Goal: Check status: Check status

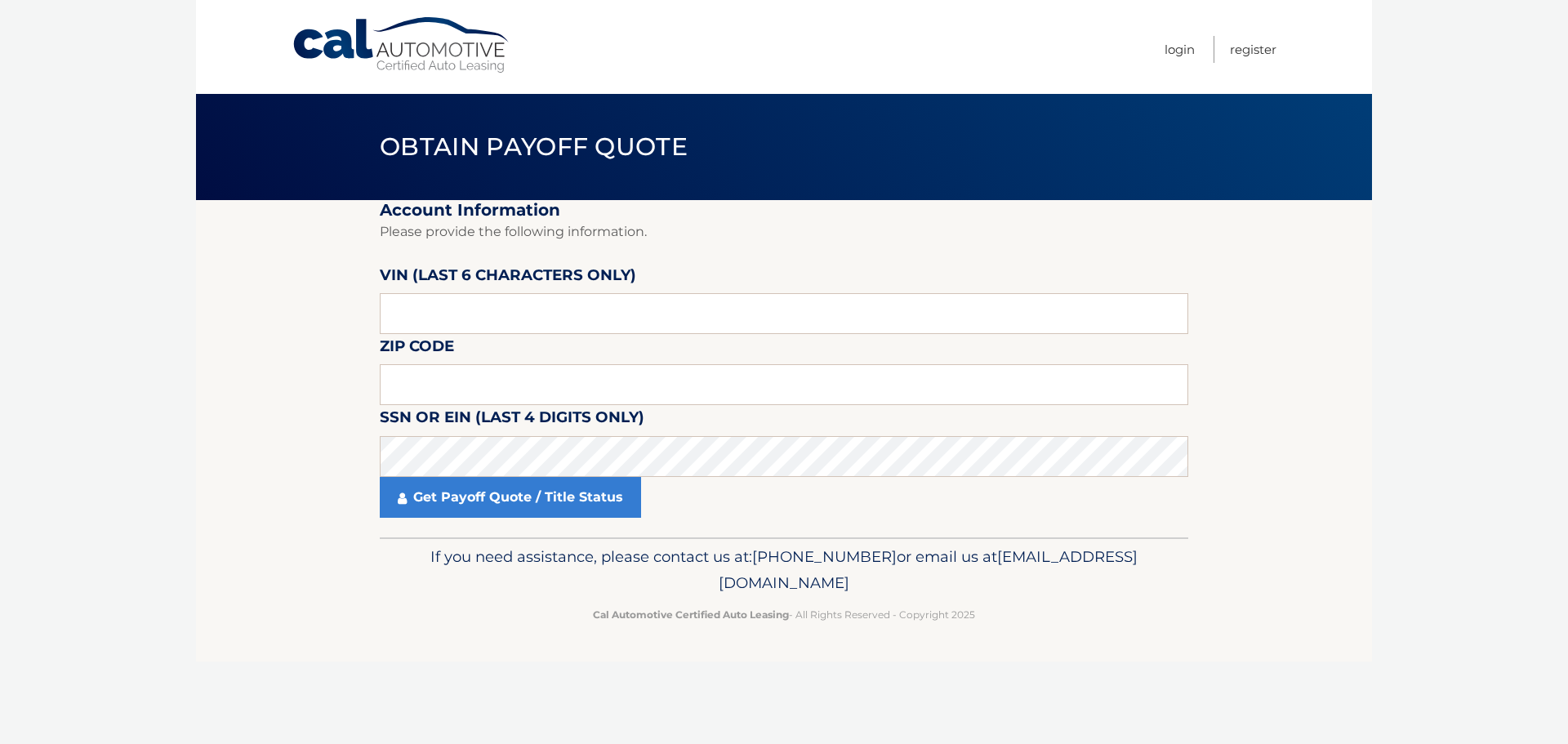
click at [480, 335] on fieldset "Account Information Please provide the following information. [PERSON_NAME] (la…" at bounding box center [784, 368] width 809 height 337
click at [456, 322] on input "text" at bounding box center [784, 313] width 809 height 41
paste input "201002"
type input "201002"
click at [407, 394] on input "text" at bounding box center [784, 385] width 809 height 41
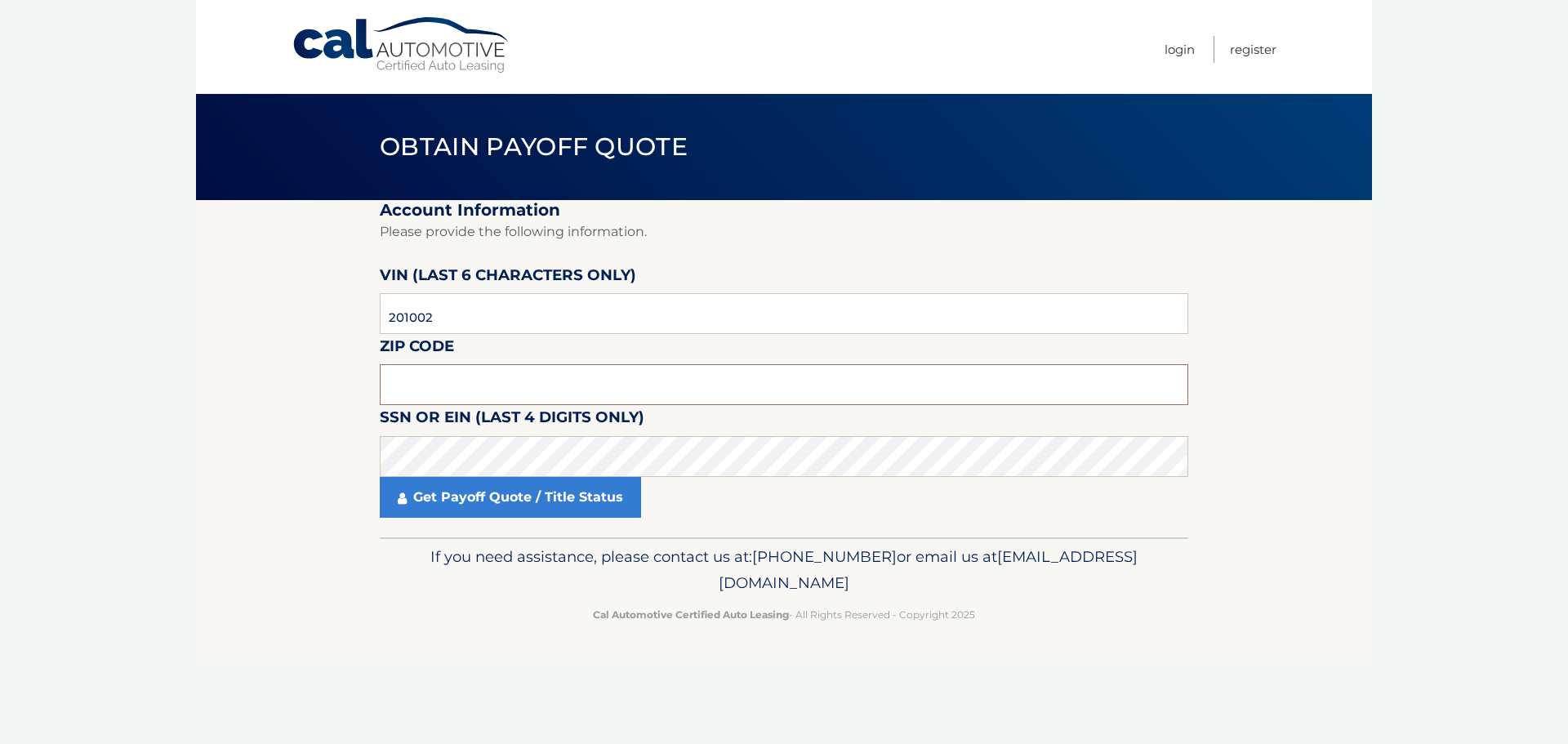
paste input "10704"
type input "10704"
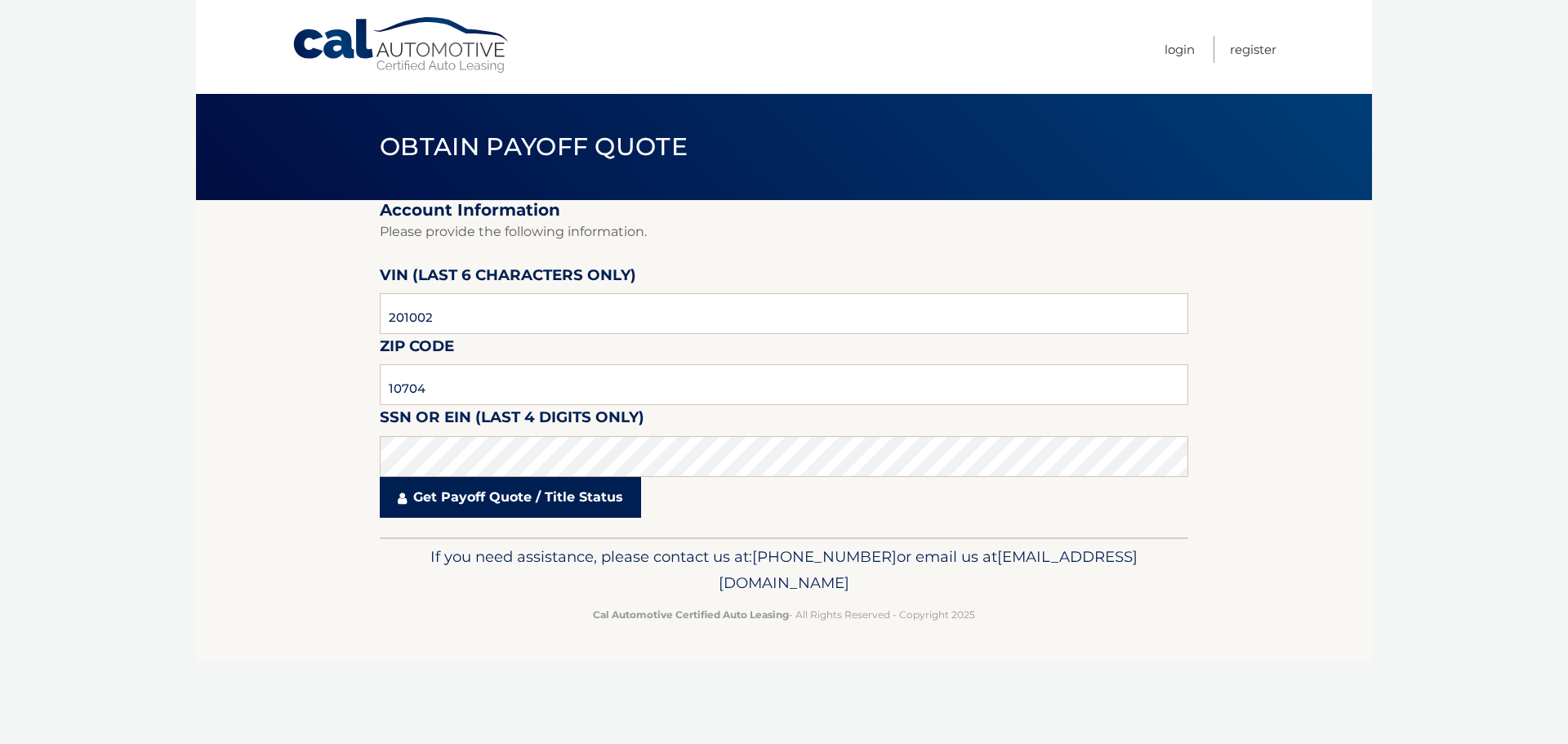
click at [565, 485] on link "Get Payoff Quote / Title Status" at bounding box center [510, 497] width 261 height 41
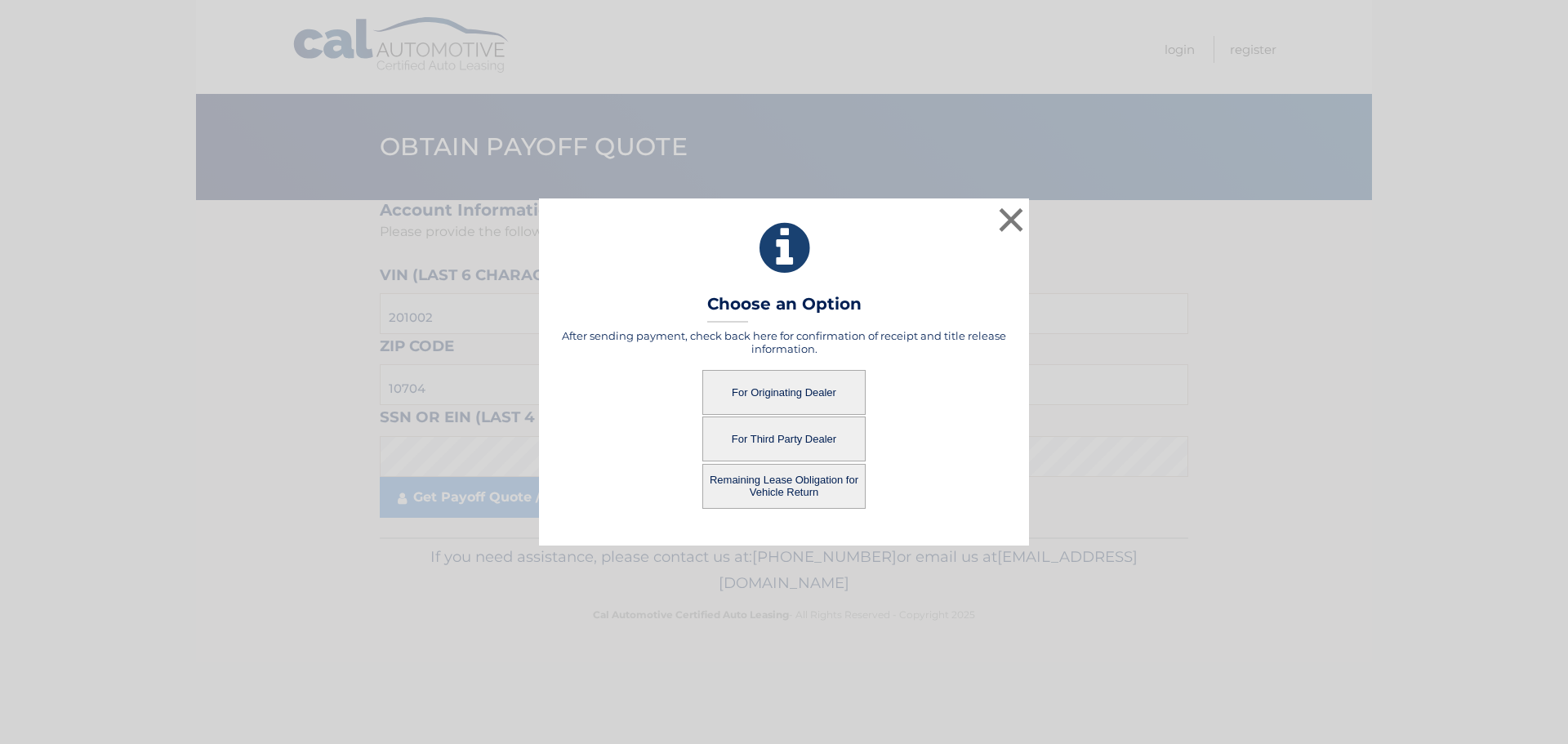
click at [791, 487] on button "Remaining Lease Obligation for Vehicle Return" at bounding box center [784, 486] width 164 height 45
click at [795, 489] on button "Remaining Lease Obligation for Vehicle Return" at bounding box center [784, 486] width 164 height 45
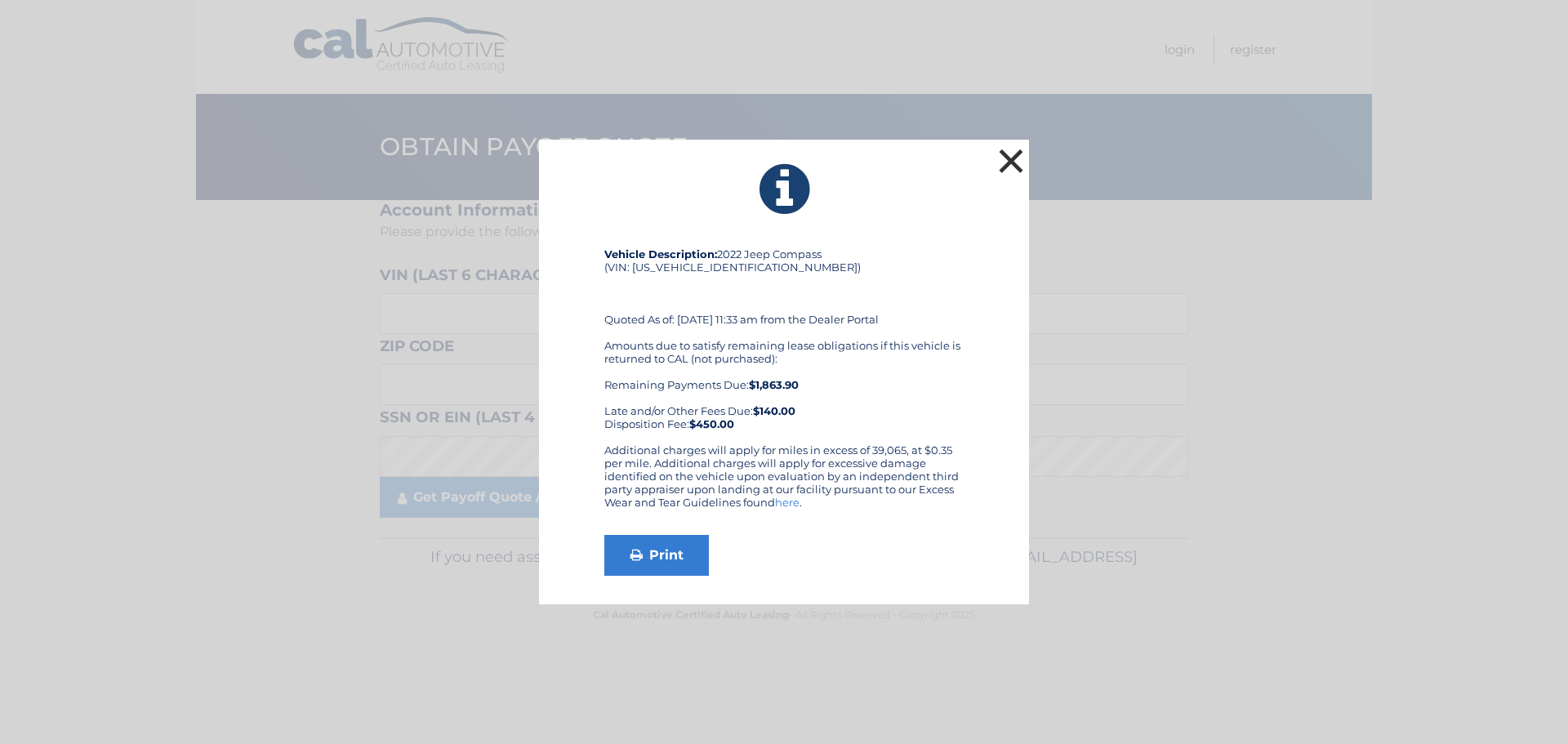
click at [1013, 154] on button "×" at bounding box center [1011, 161] width 33 height 33
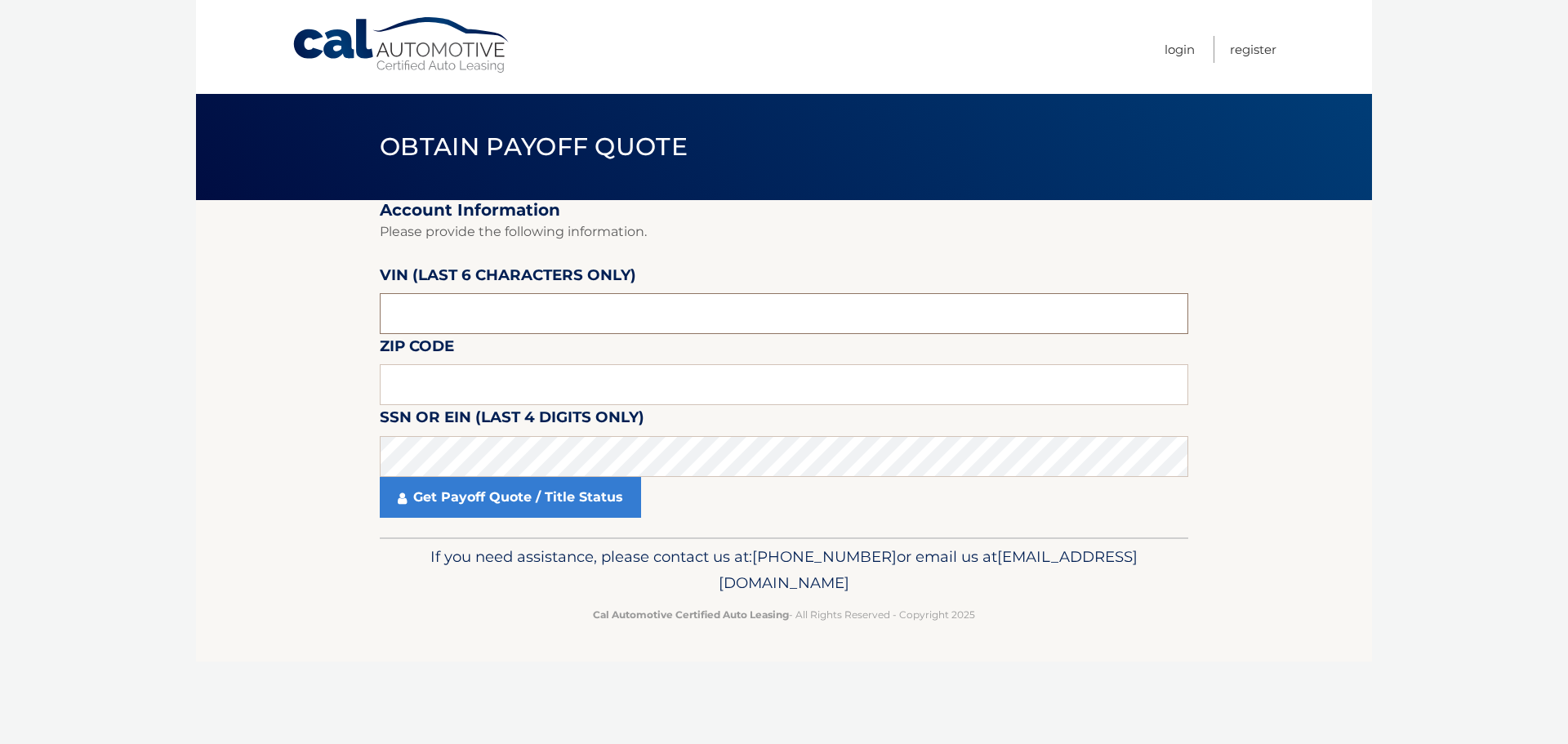
click at [458, 315] on input "text" at bounding box center [784, 313] width 809 height 41
paste input "10704*"
type input "10704*"
click at [396, 383] on input "text" at bounding box center [784, 385] width 809 height 41
paste input "10704"
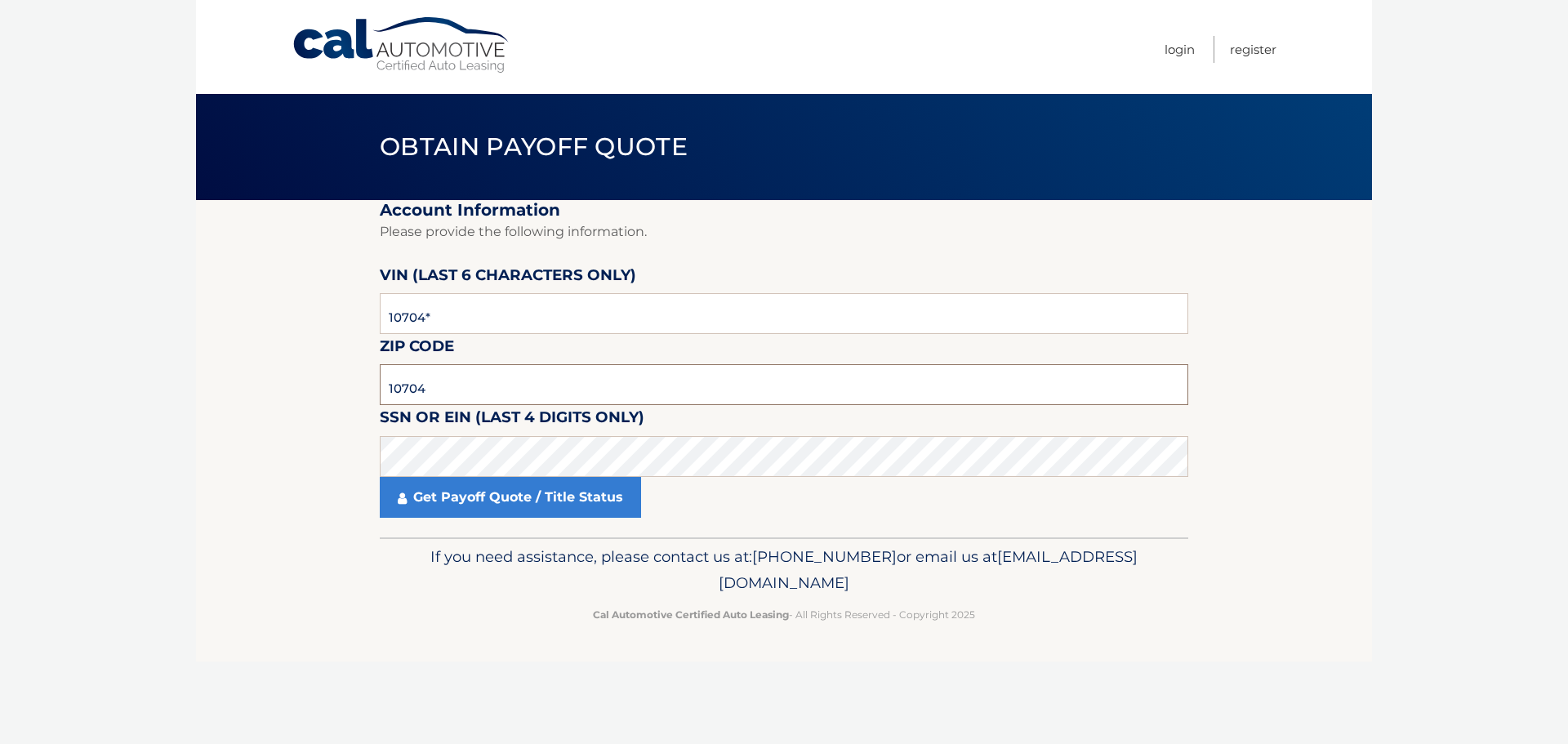
type input "10704"
click at [404, 321] on input "10704*" at bounding box center [784, 313] width 809 height 41
click at [441, 302] on input "text" at bounding box center [784, 313] width 809 height 41
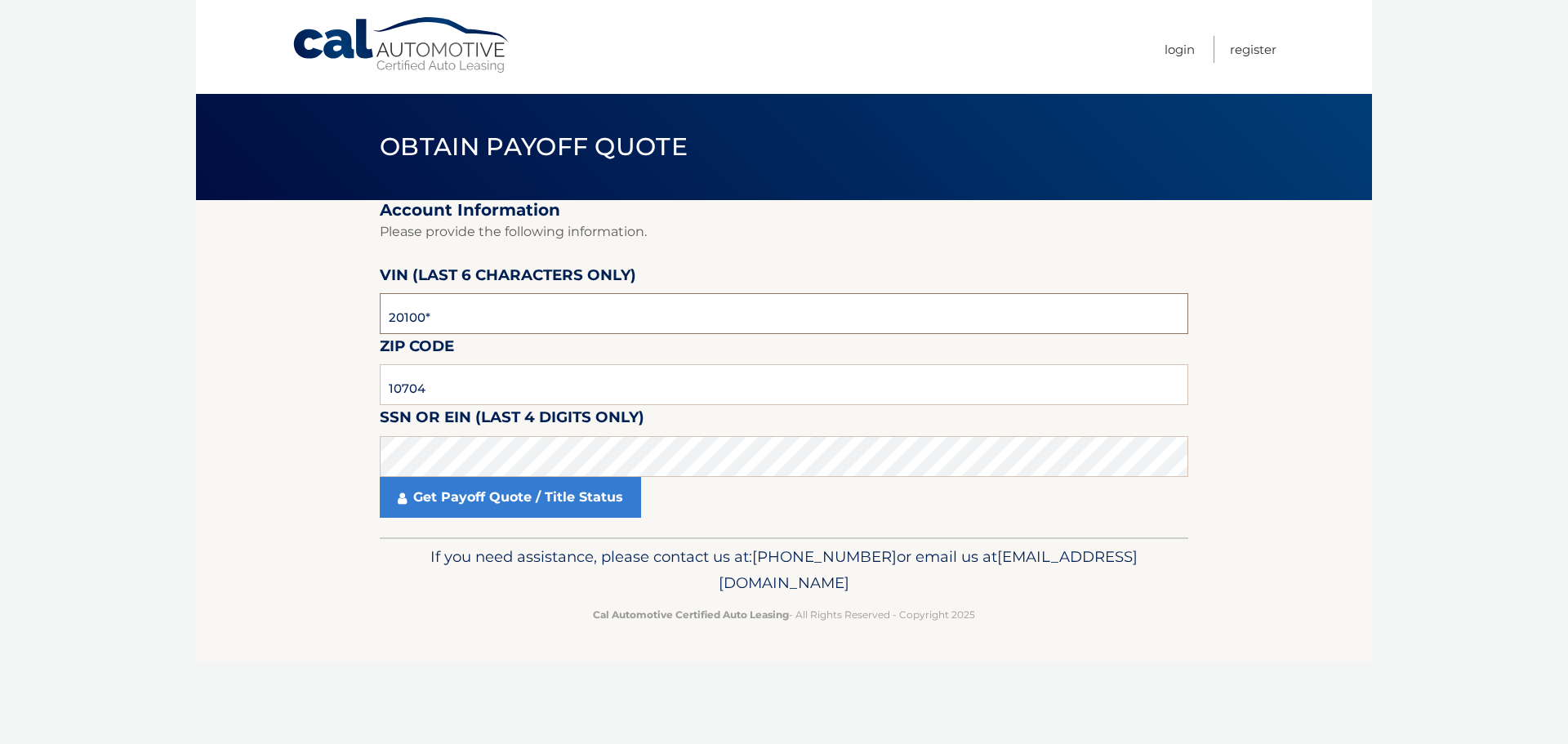
type input "201002"
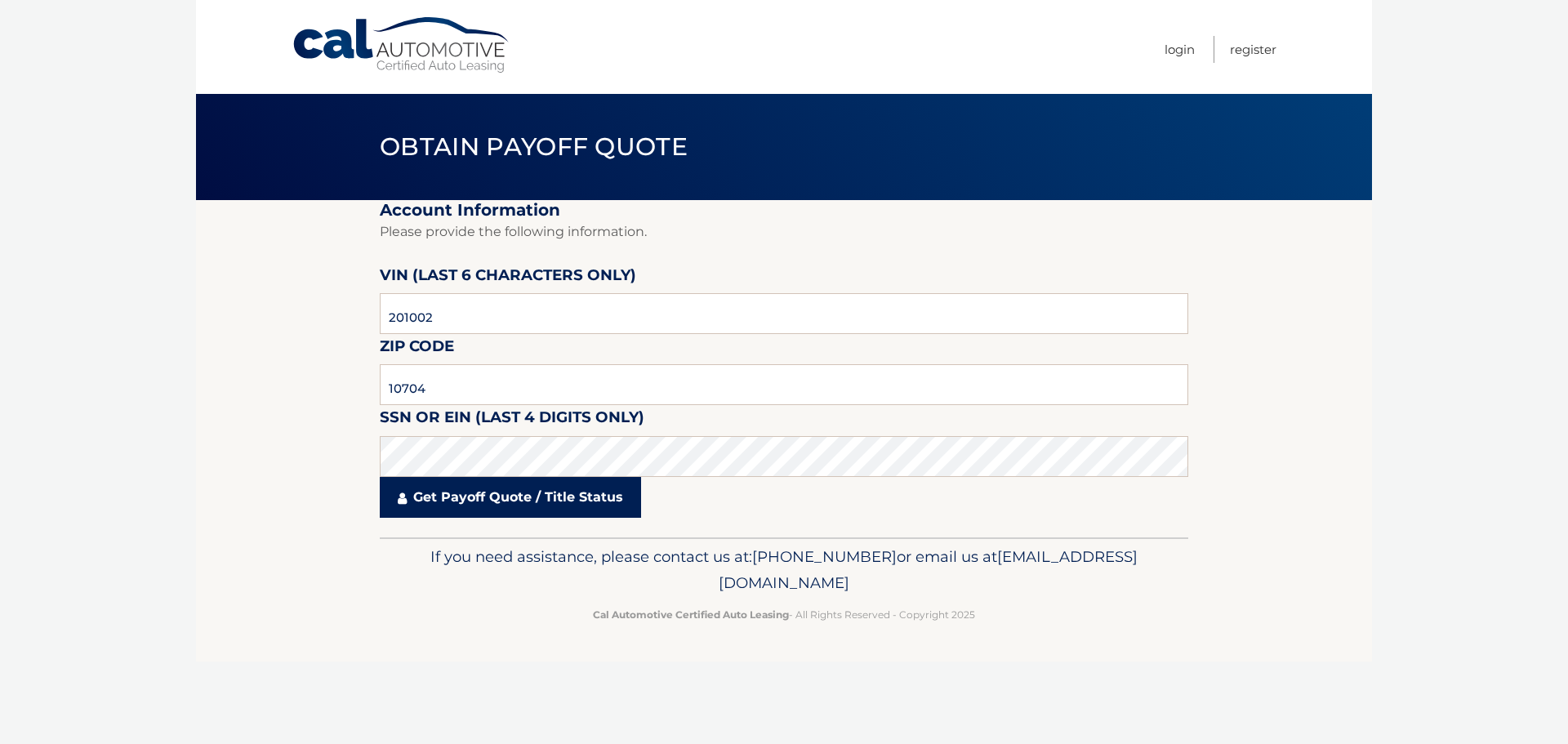
click at [407, 512] on link "Get Payoff Quote / Title Status" at bounding box center [510, 497] width 261 height 41
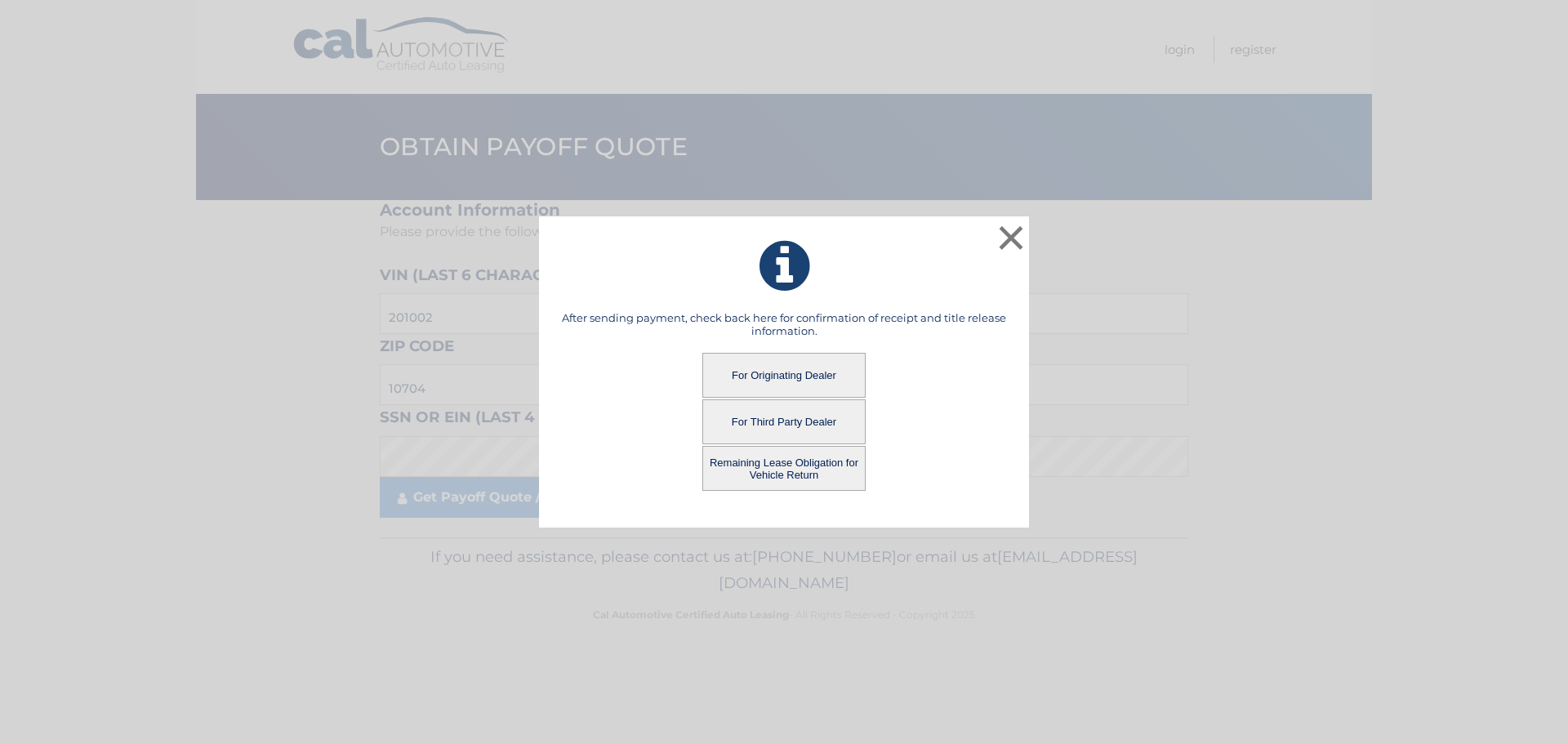
click at [738, 378] on button "For Originating Dealer" at bounding box center [784, 375] width 164 height 45
click at [759, 377] on button "For Originating Dealer" at bounding box center [784, 375] width 164 height 45
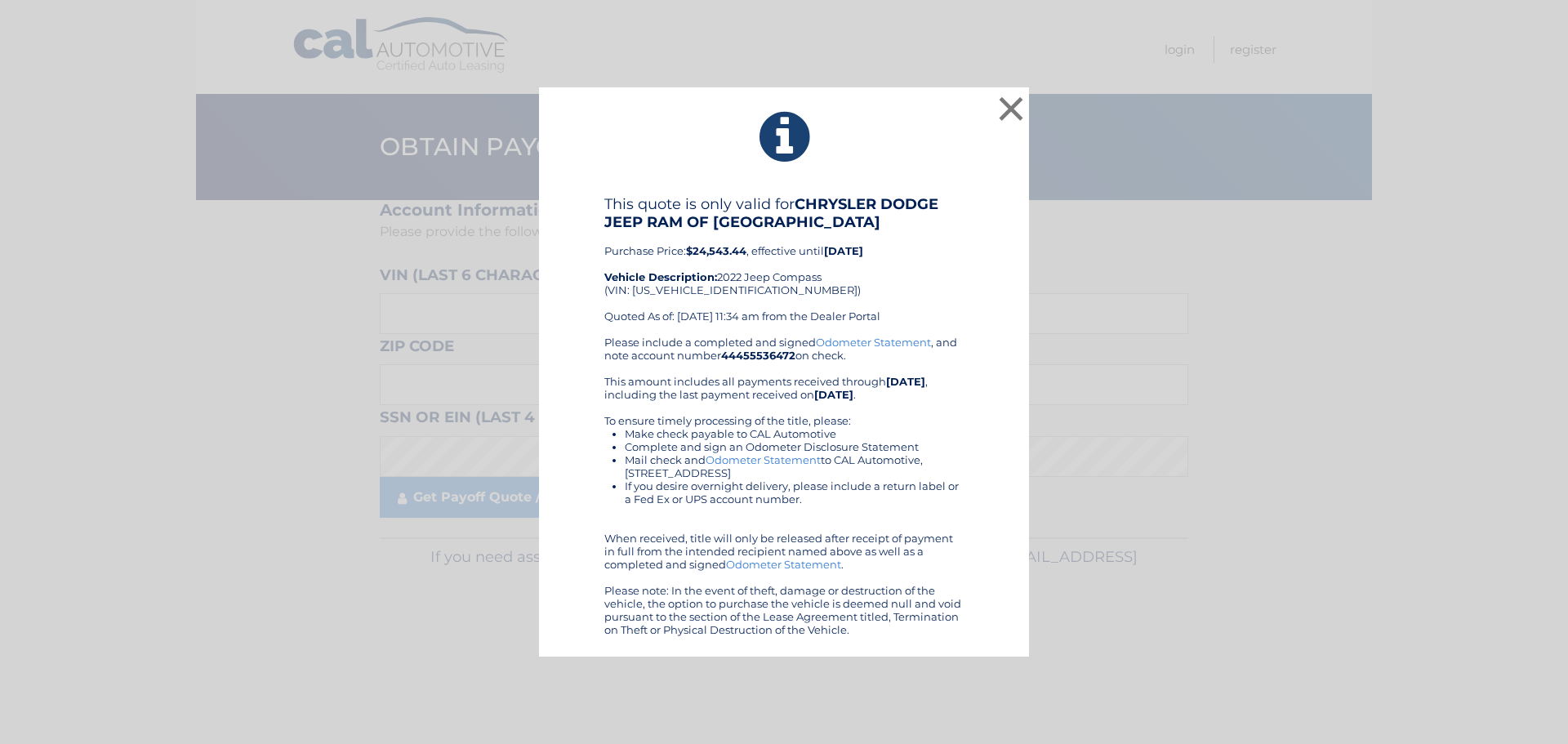
click at [666, 294] on div "This quote is only valid for CHRYSLER DODGE JEEP RAM OF ENGLEWOOD CLIFFS Purcha…" at bounding box center [784, 265] width 359 height 141
copy div "3C4NJDCB8NT201002"
click at [894, 150] on icon at bounding box center [784, 137] width 449 height 59
click at [1007, 105] on button "×" at bounding box center [1011, 109] width 33 height 33
